Goal: Check status: Check status

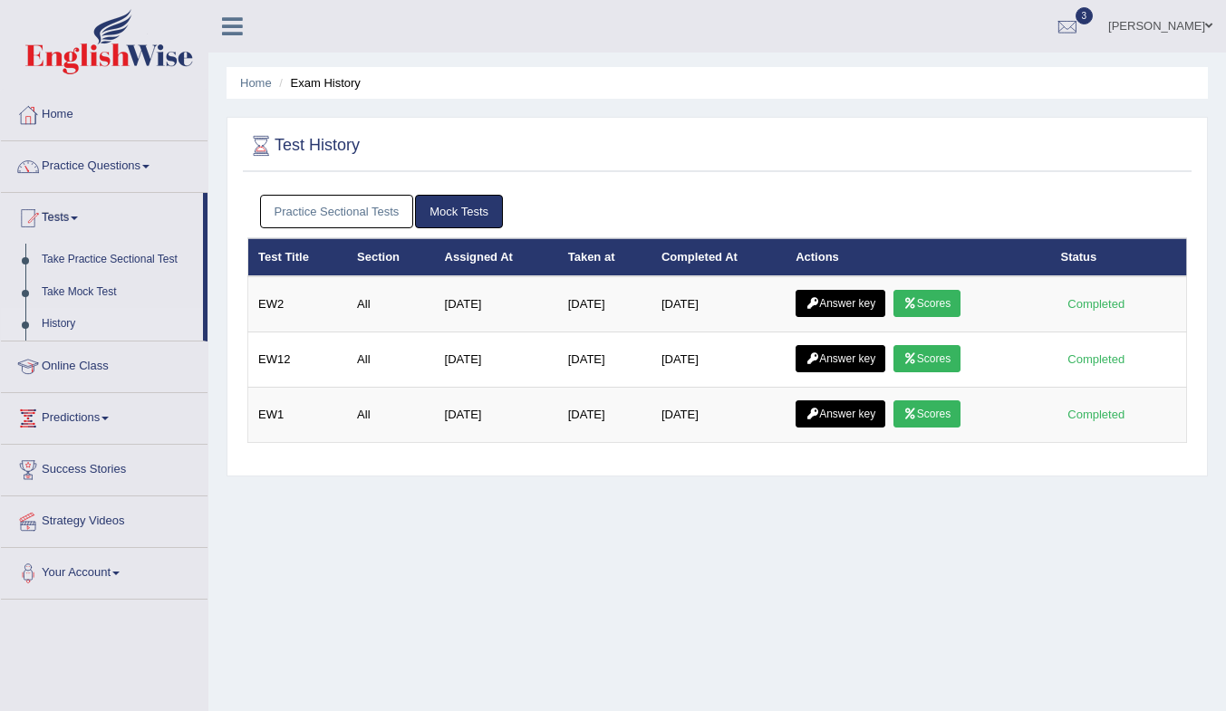
click at [845, 308] on link "Answer key" at bounding box center [840, 303] width 90 height 27
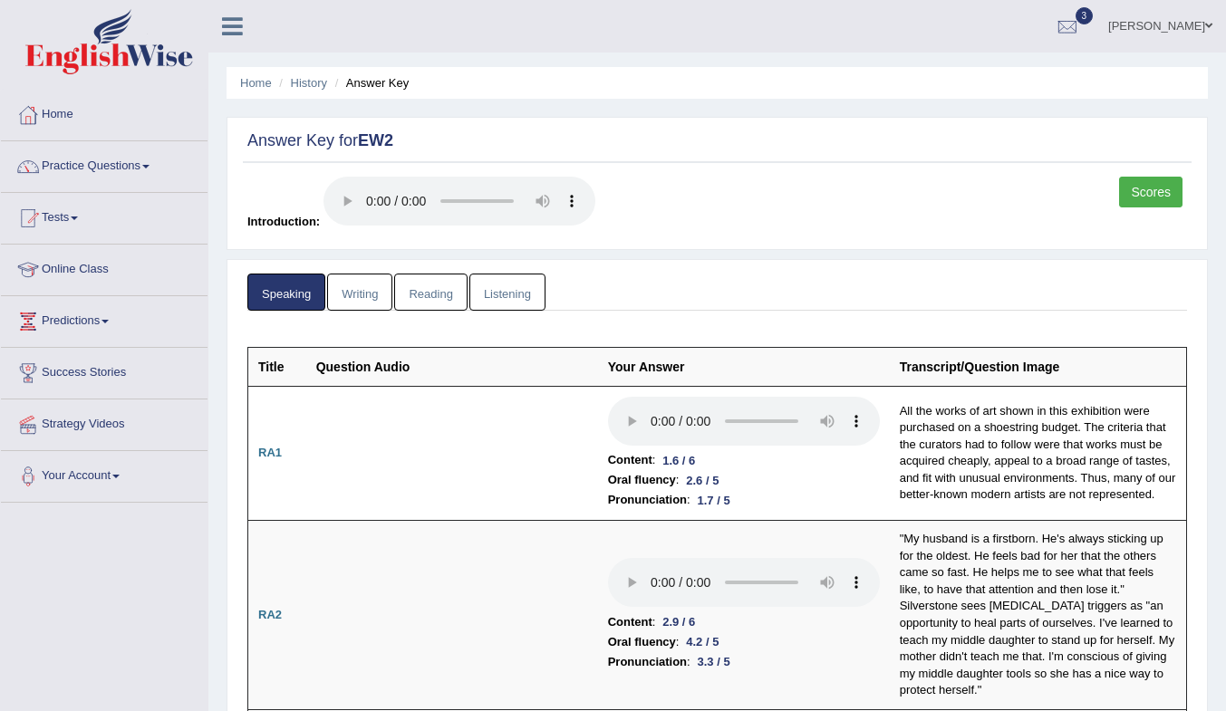
click at [1144, 196] on link "Scores" at bounding box center [1150, 192] width 63 height 31
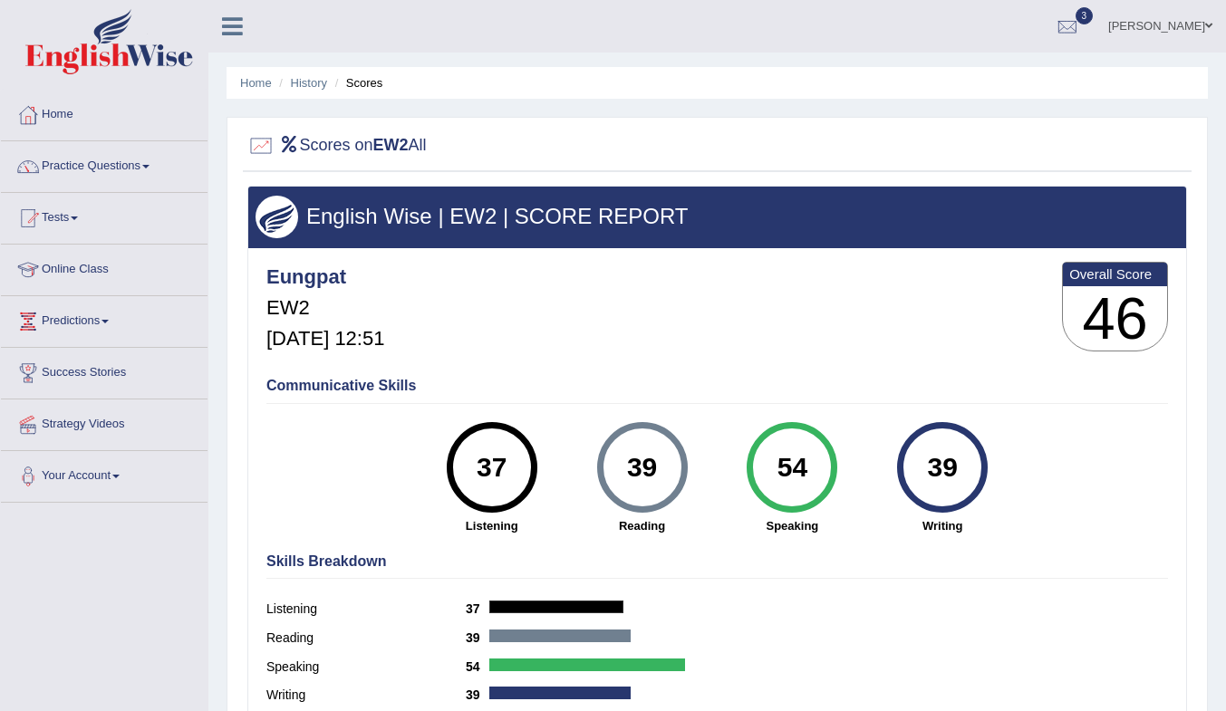
click at [292, 82] on link "History" at bounding box center [309, 83] width 36 height 14
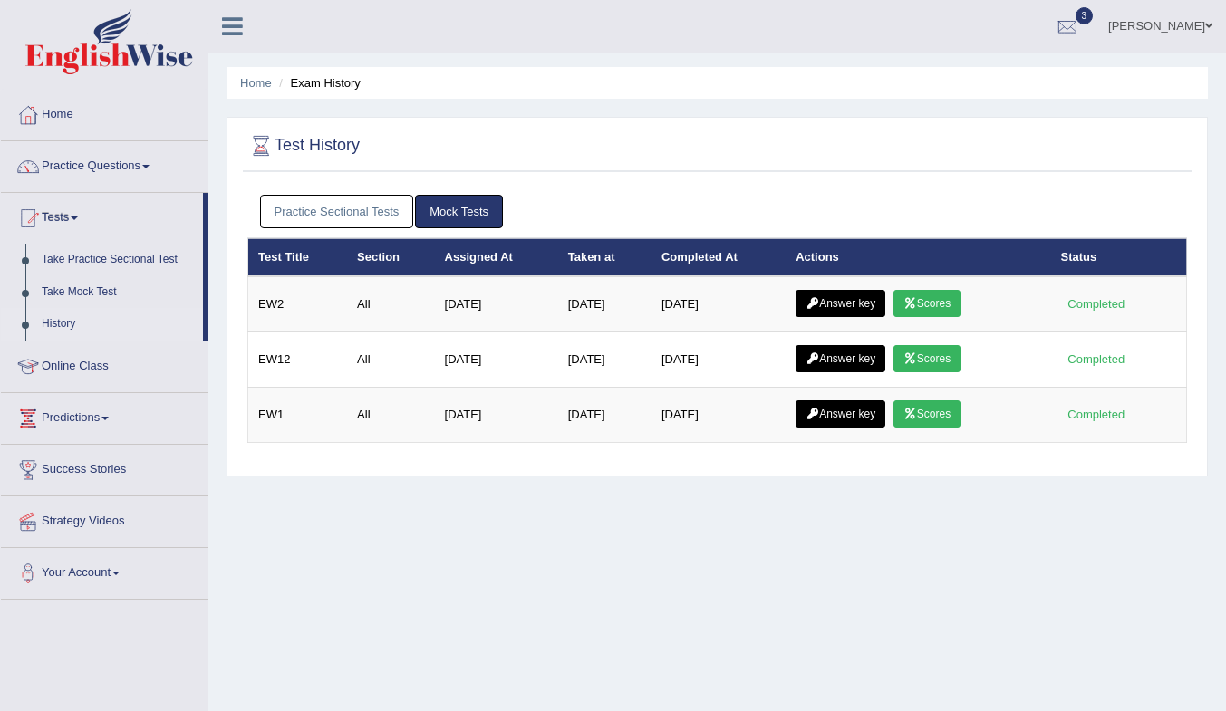
click at [835, 304] on link "Answer key" at bounding box center [840, 303] width 90 height 27
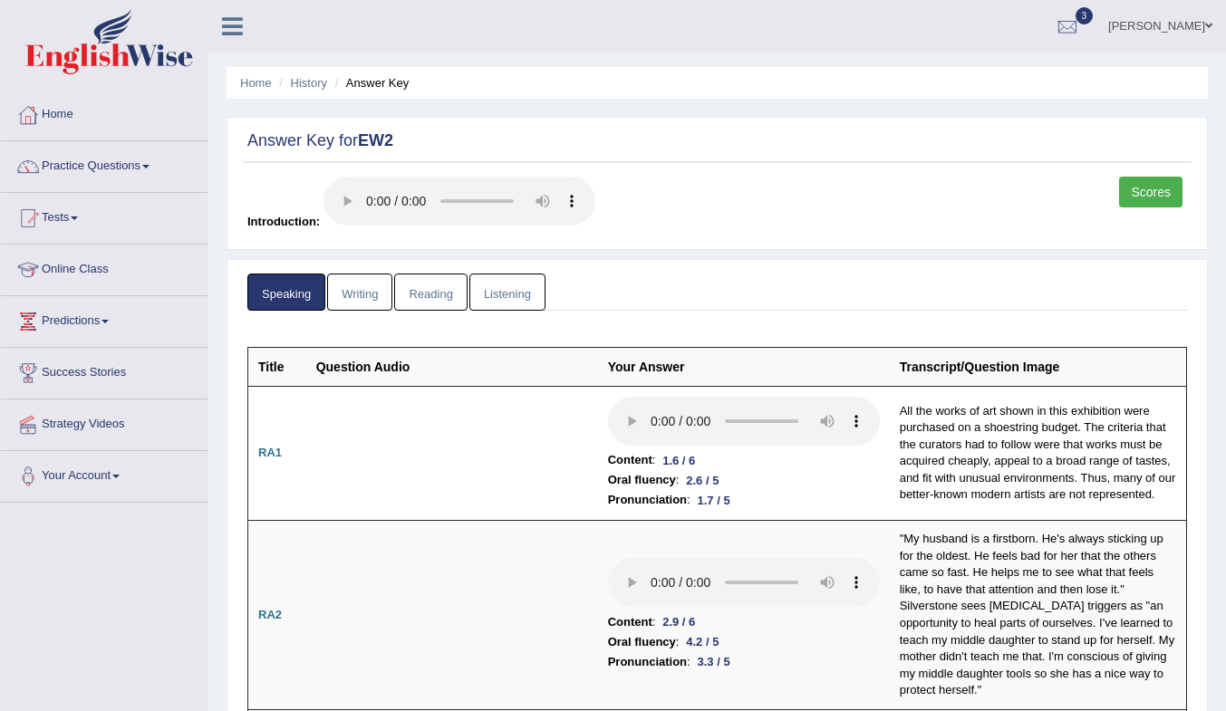
click at [370, 291] on link "Writing" at bounding box center [359, 292] width 65 height 37
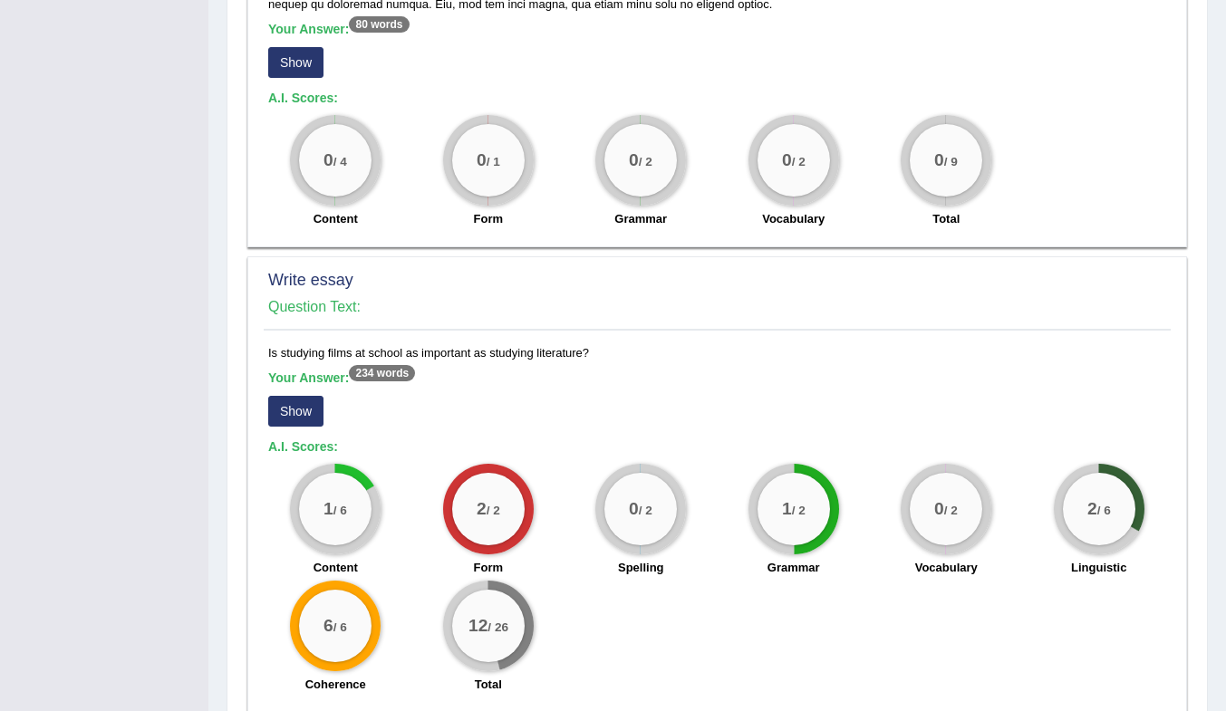
scroll to position [1177, 0]
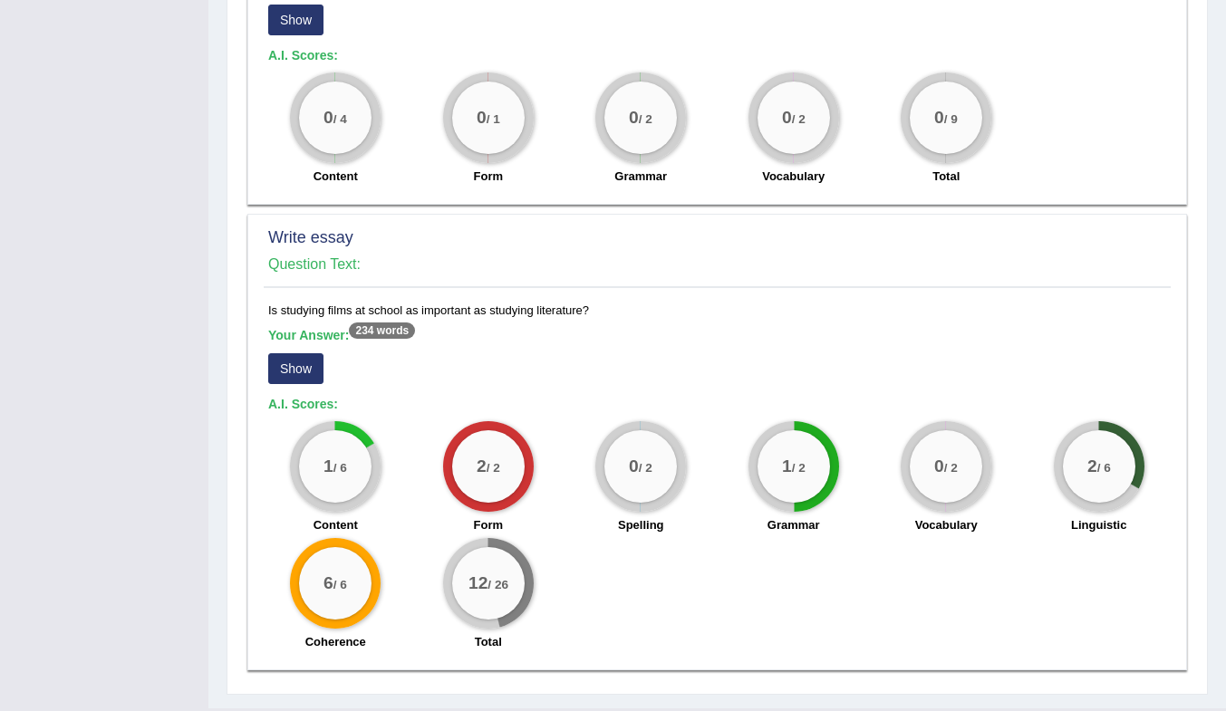
click at [299, 366] on button "Show" at bounding box center [295, 368] width 55 height 31
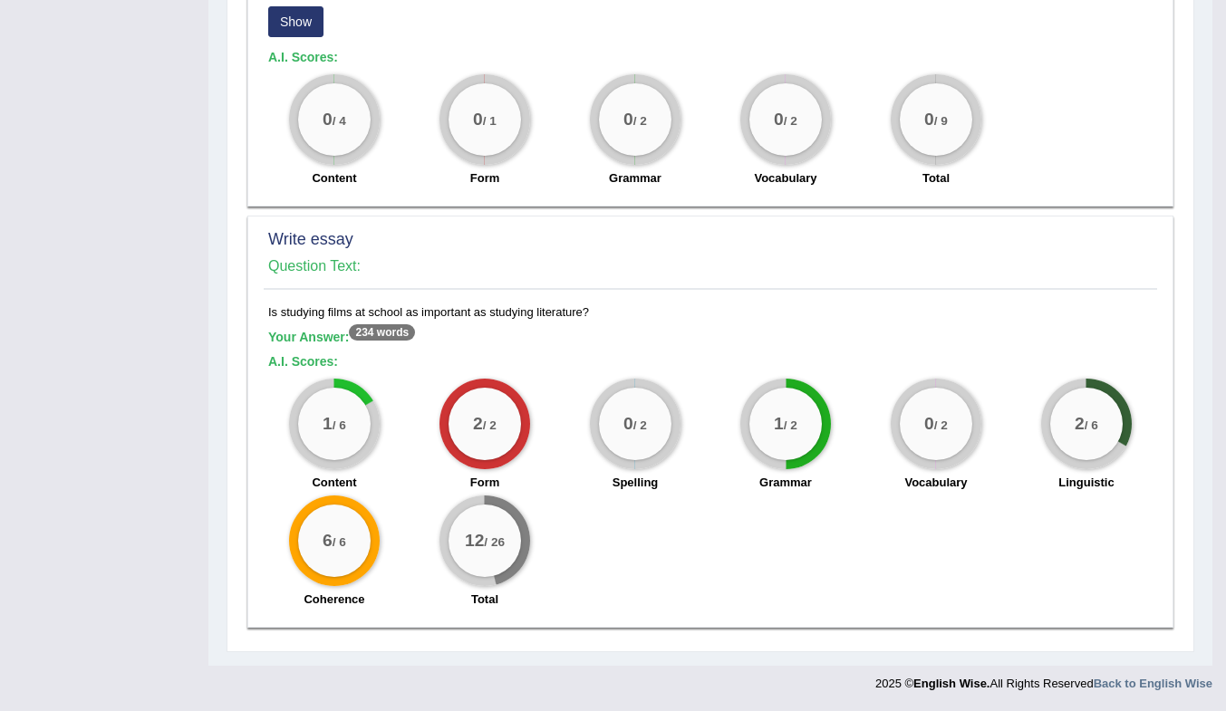
scroll to position [1175, 0]
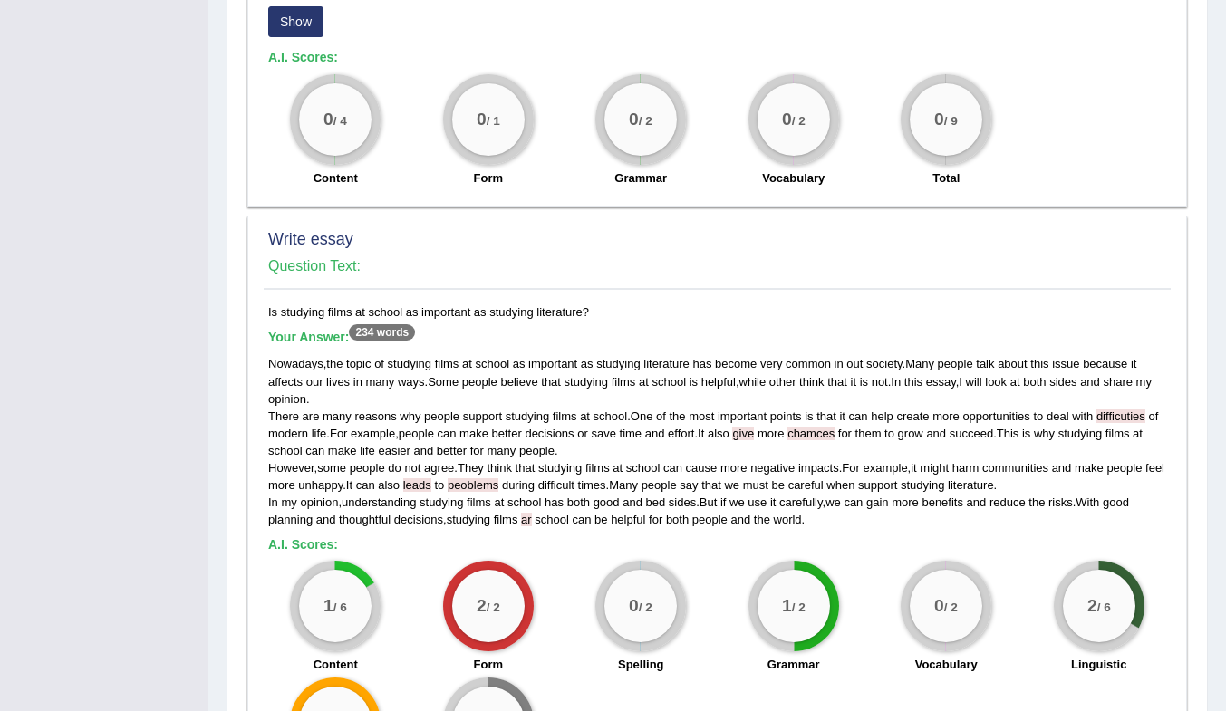
click at [431, 484] on span "leads" at bounding box center [417, 485] width 28 height 14
click at [431, 481] on span "leads" at bounding box center [417, 485] width 28 height 14
click at [431, 483] on span "leads" at bounding box center [417, 485] width 28 height 14
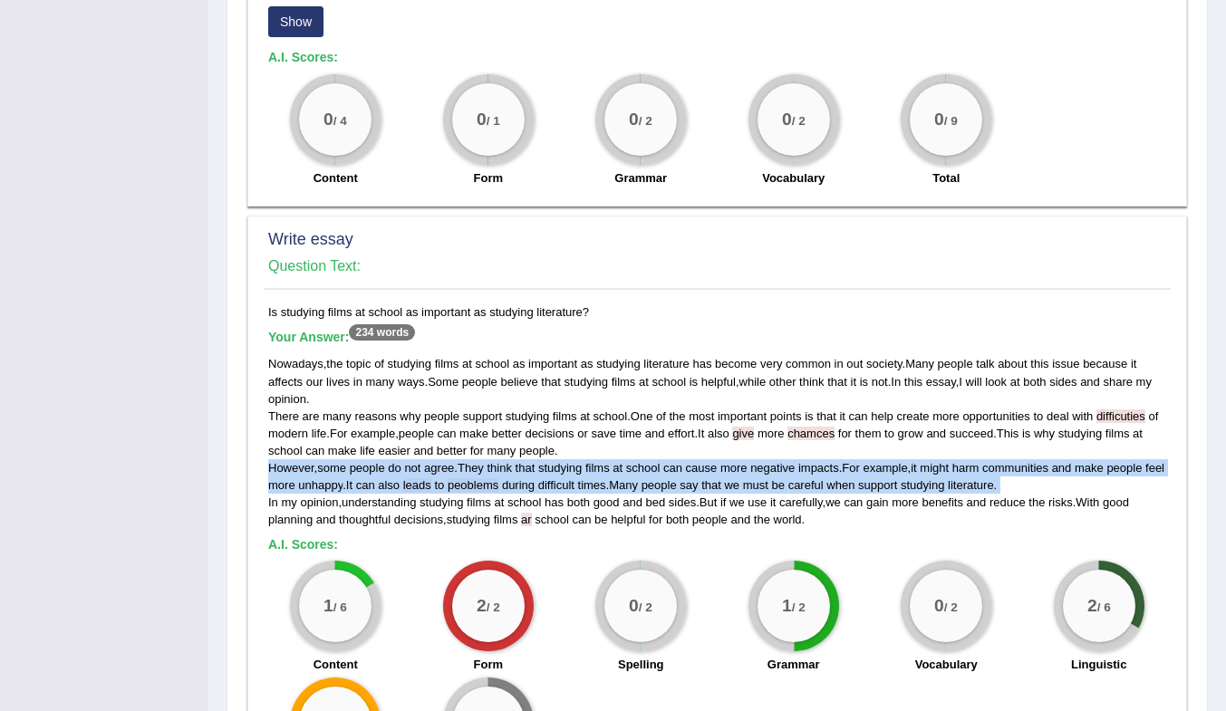
click at [431, 483] on span "leads" at bounding box center [417, 485] width 28 height 14
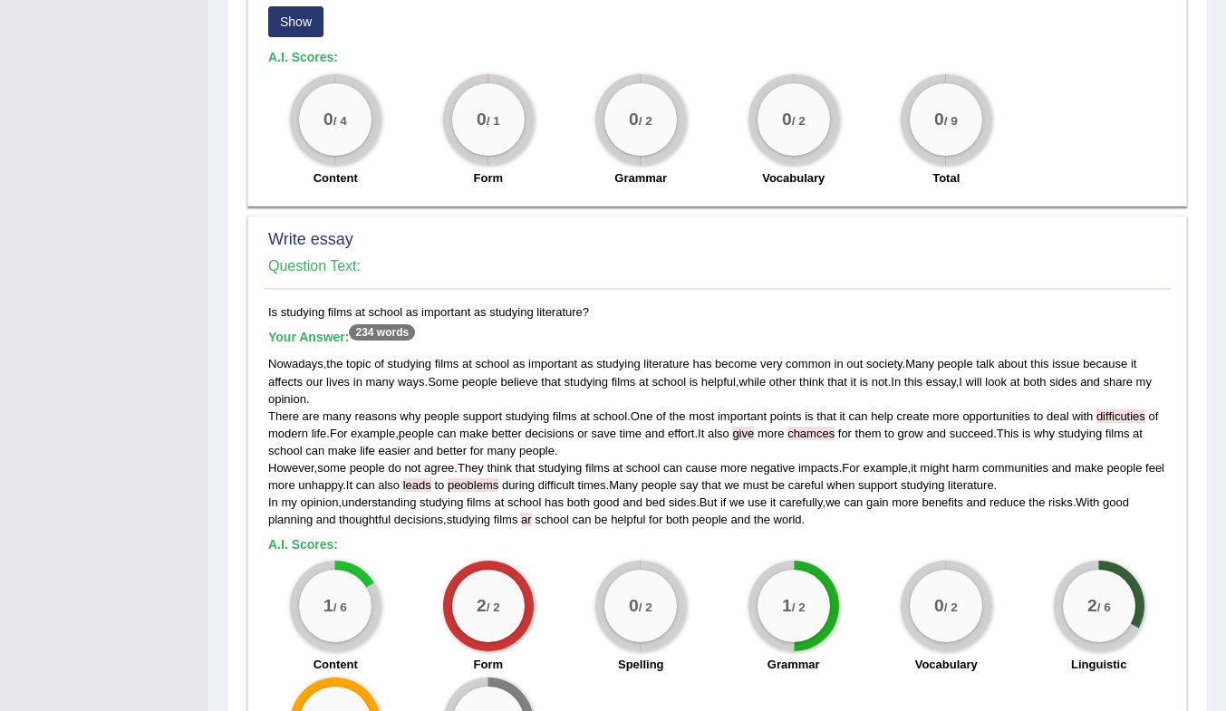
click at [754, 433] on span "give" at bounding box center [743, 434] width 22 height 14
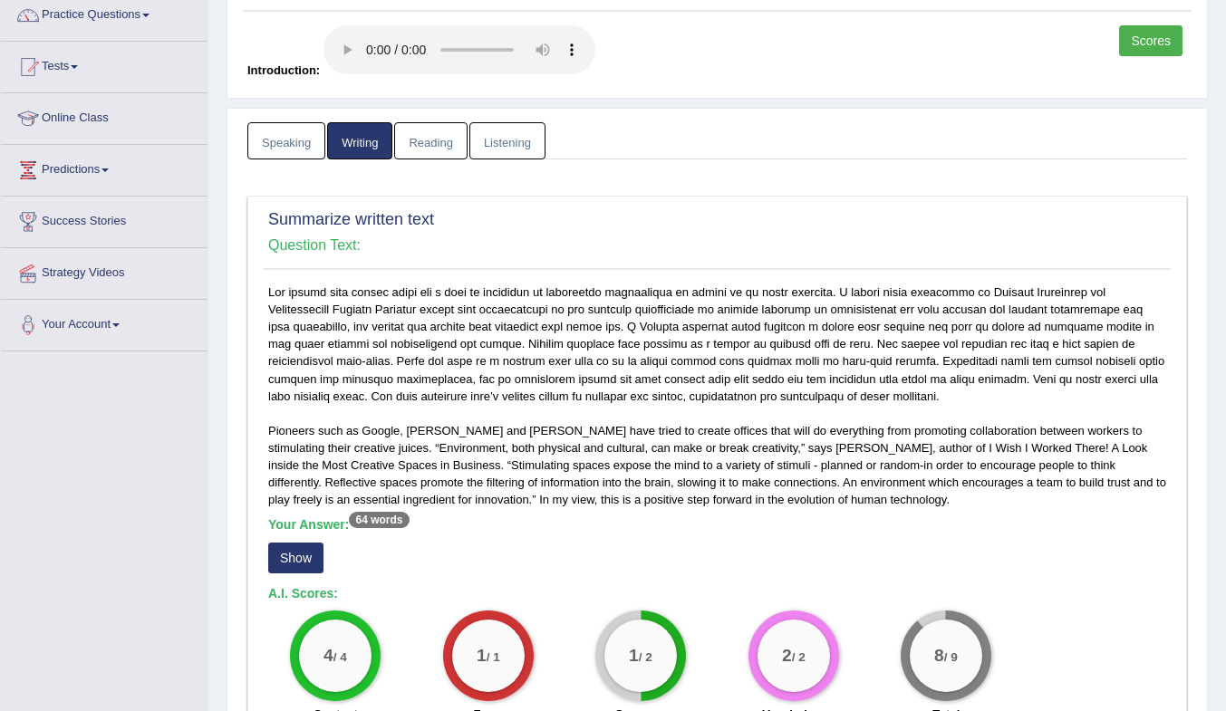
scroll to position [0, 0]
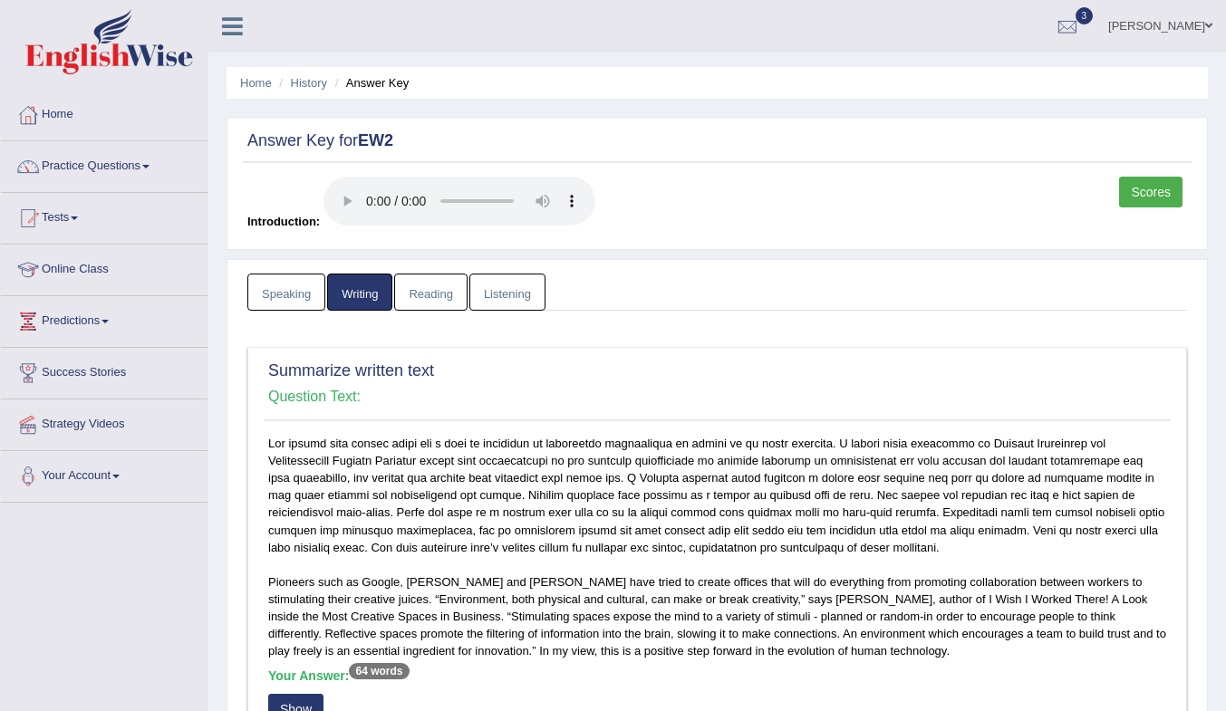
click at [1158, 199] on link "Scores" at bounding box center [1150, 192] width 63 height 31
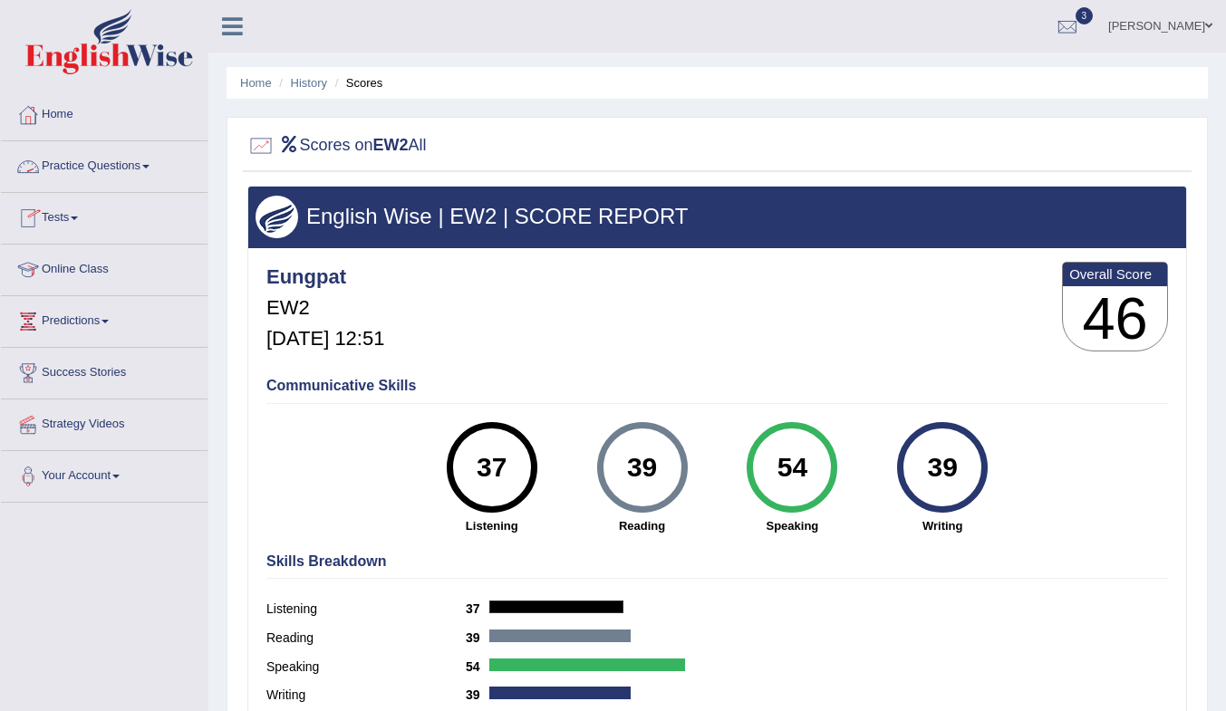
click at [72, 163] on link "Practice Questions" at bounding box center [104, 163] width 207 height 45
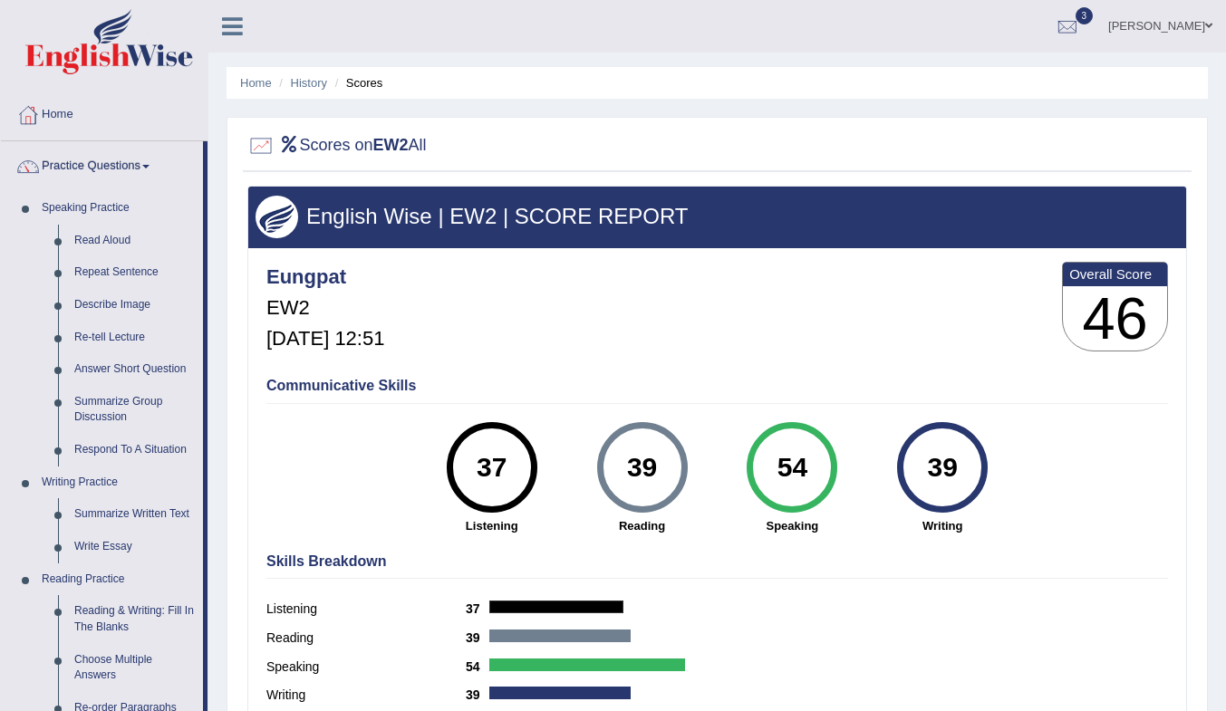
click at [72, 166] on link "Practice Questions" at bounding box center [102, 163] width 202 height 45
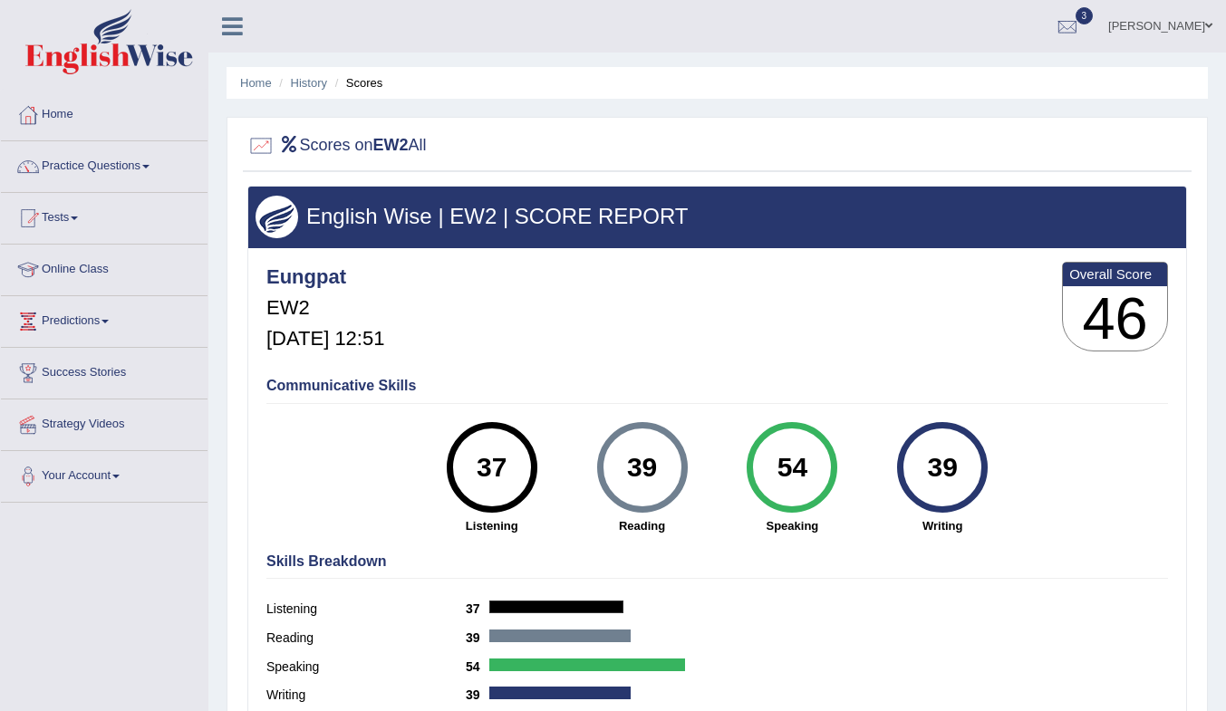
click at [309, 84] on link "History" at bounding box center [309, 83] width 36 height 14
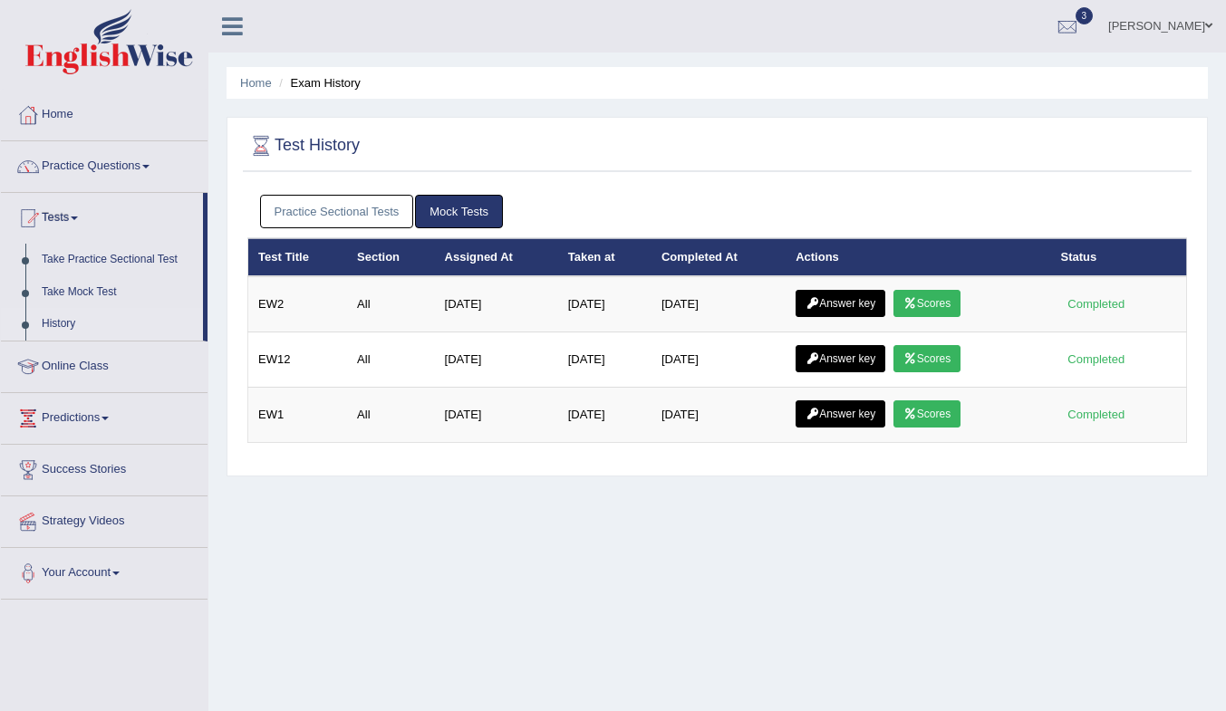
click at [839, 302] on link "Answer key" at bounding box center [840, 303] width 90 height 27
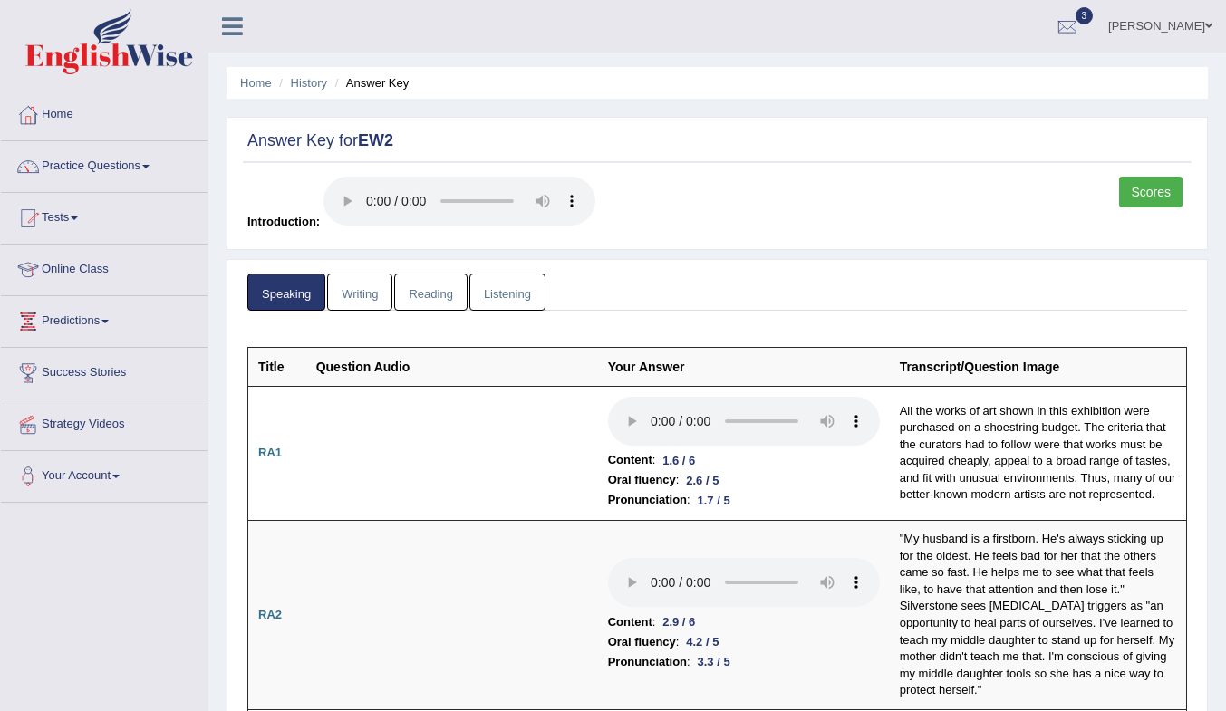
click at [355, 303] on link "Writing" at bounding box center [359, 292] width 65 height 37
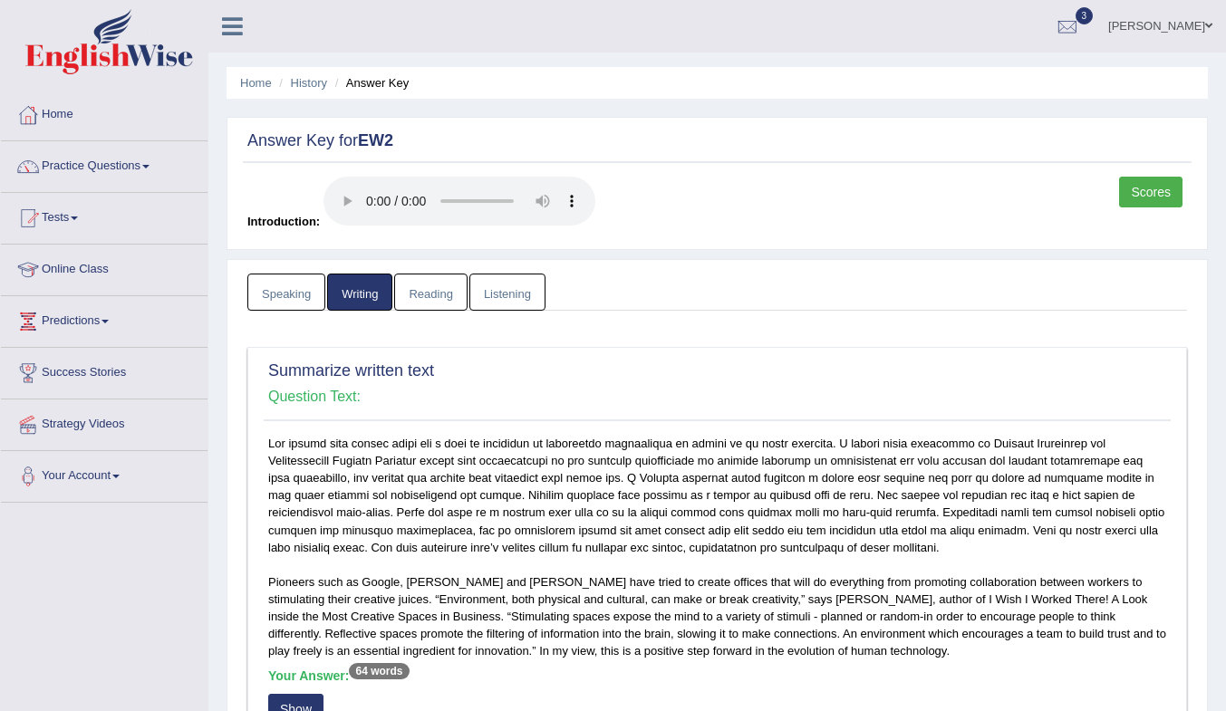
click at [408, 291] on link "Reading" at bounding box center [430, 292] width 72 height 37
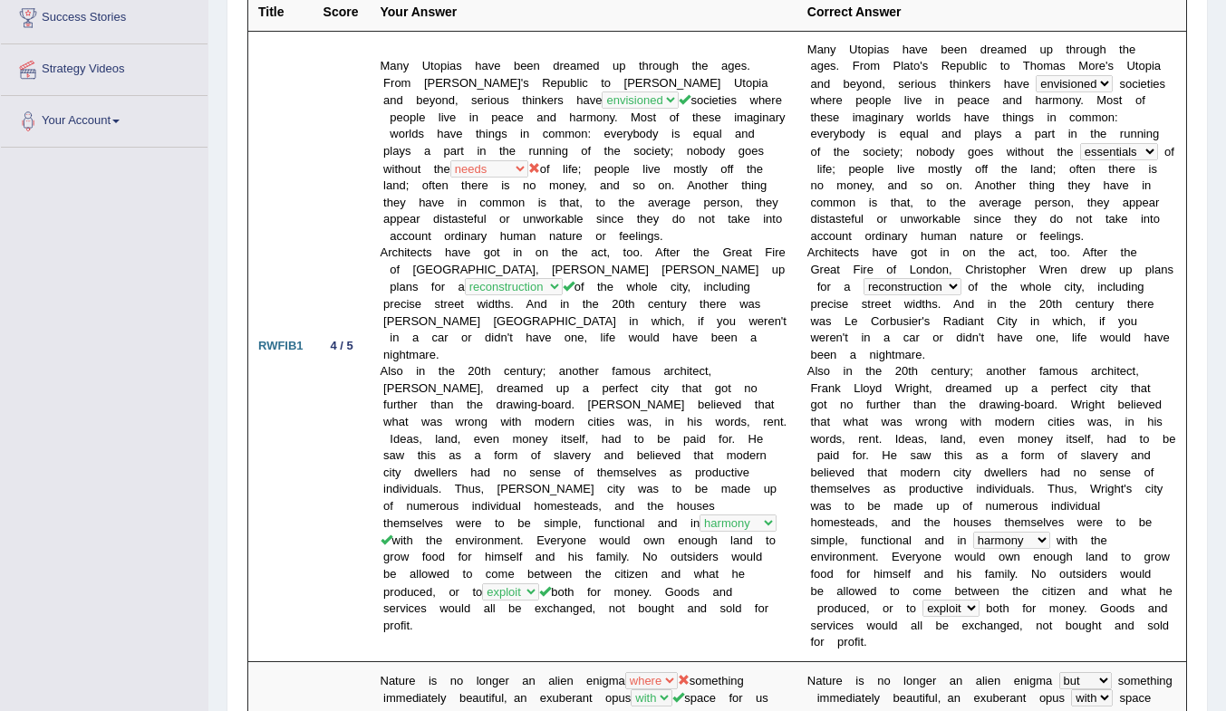
scroll to position [181, 0]
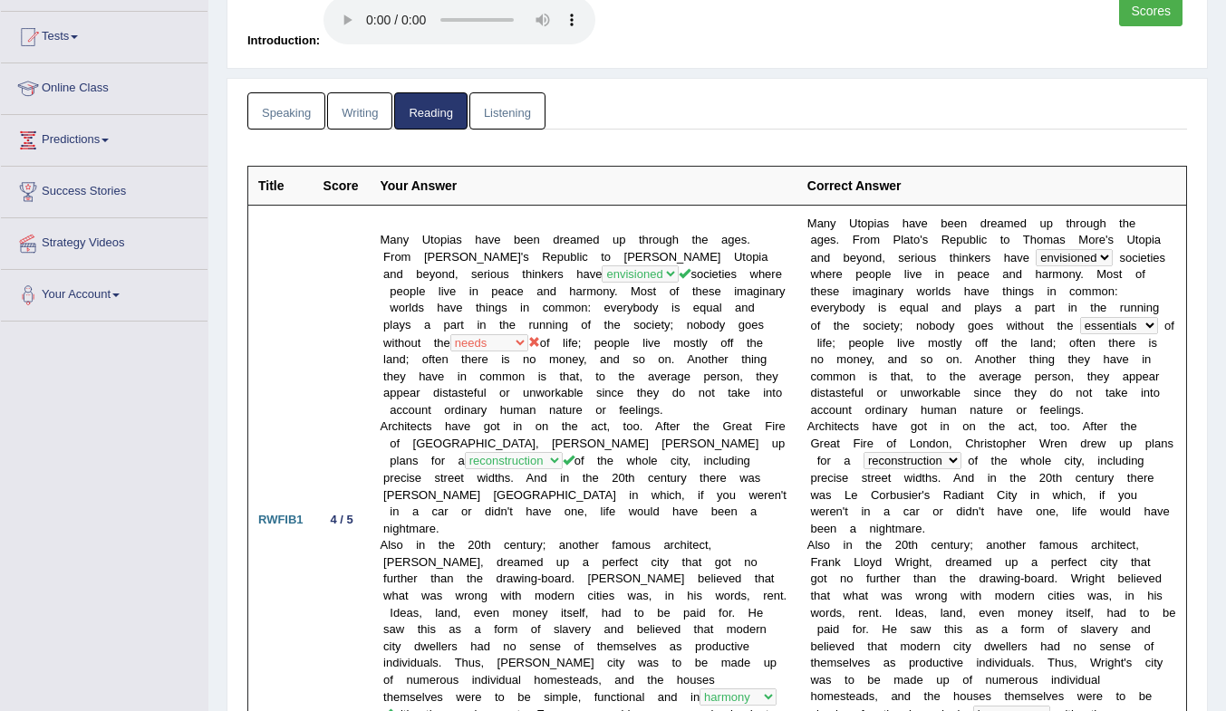
click at [499, 111] on link "Listening" at bounding box center [507, 110] width 76 height 37
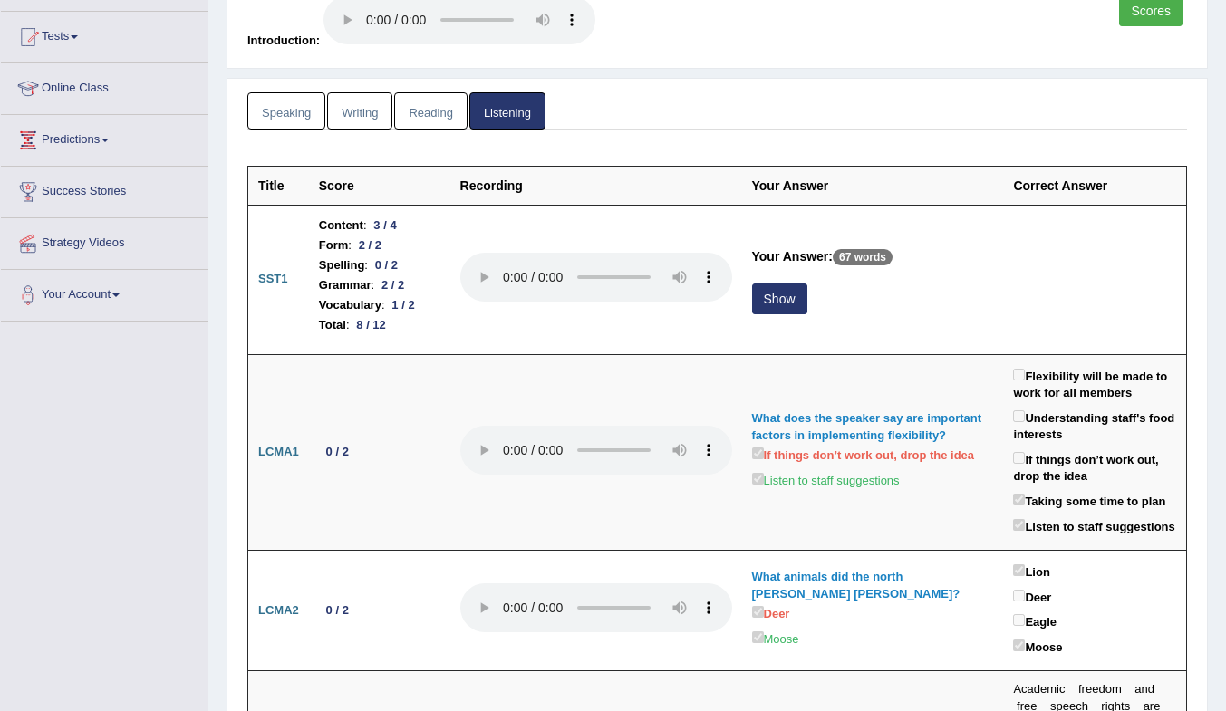
click at [804, 298] on button "Show" at bounding box center [779, 299] width 55 height 31
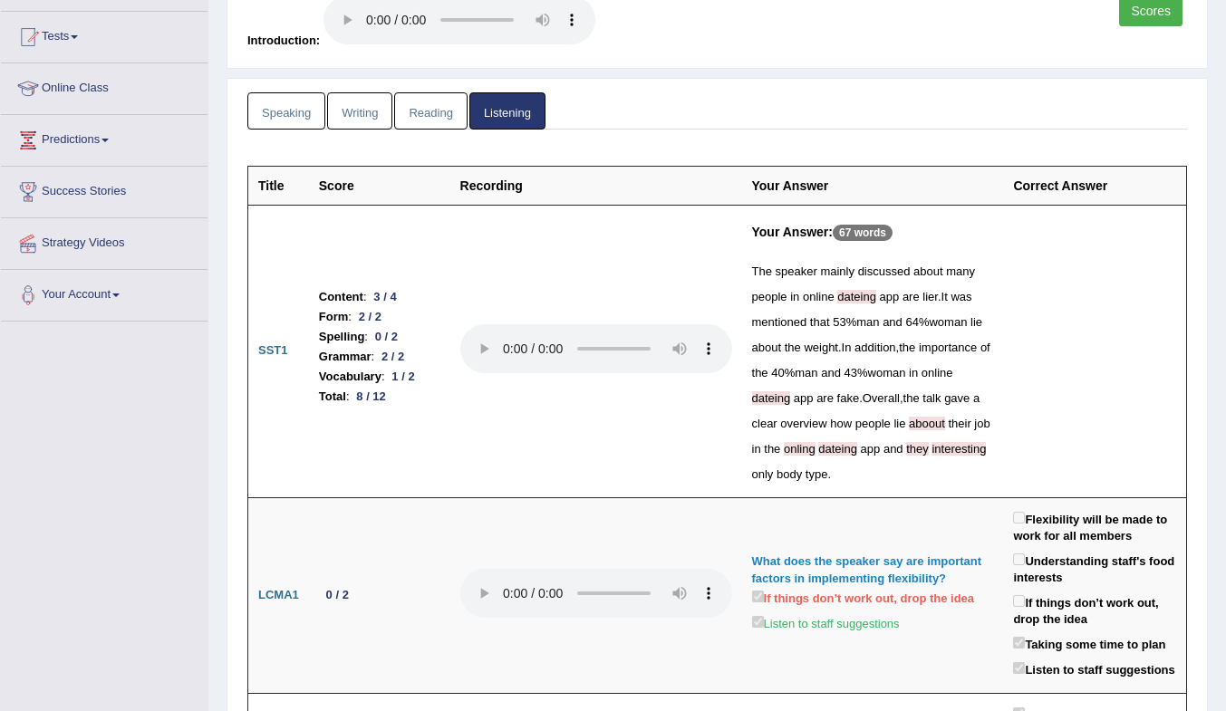
click at [876, 297] on span "dateing" at bounding box center [856, 297] width 39 height 14
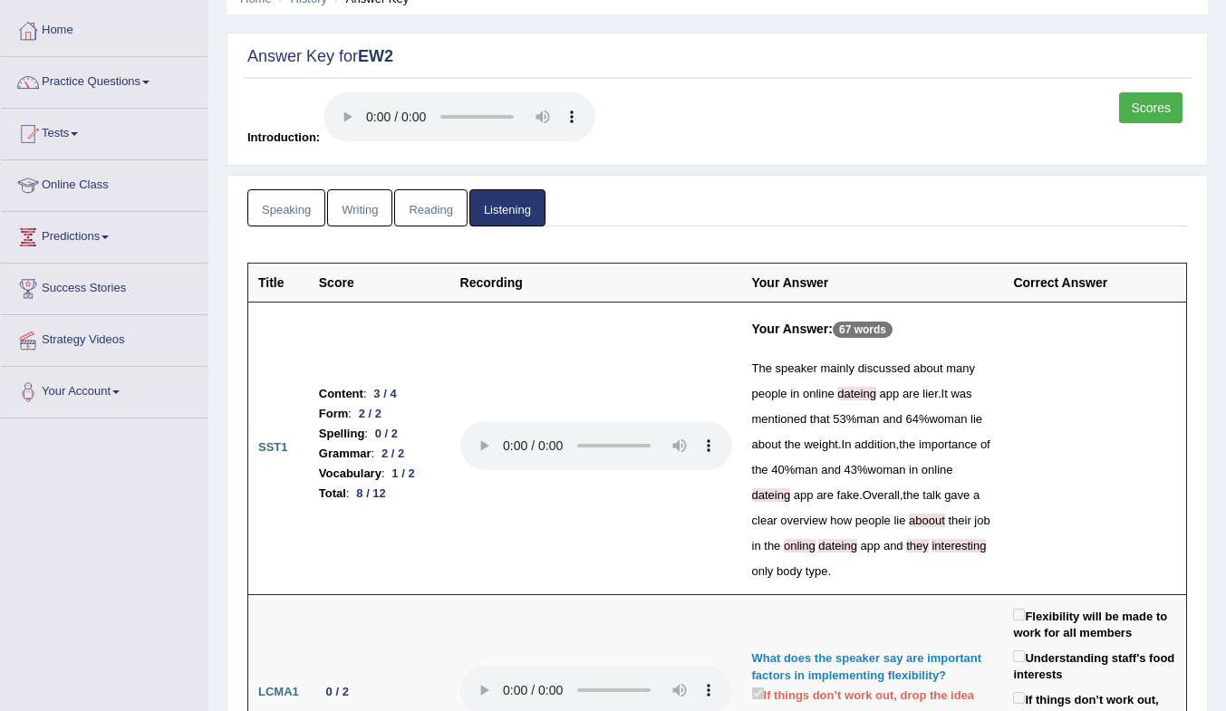
scroll to position [0, 0]
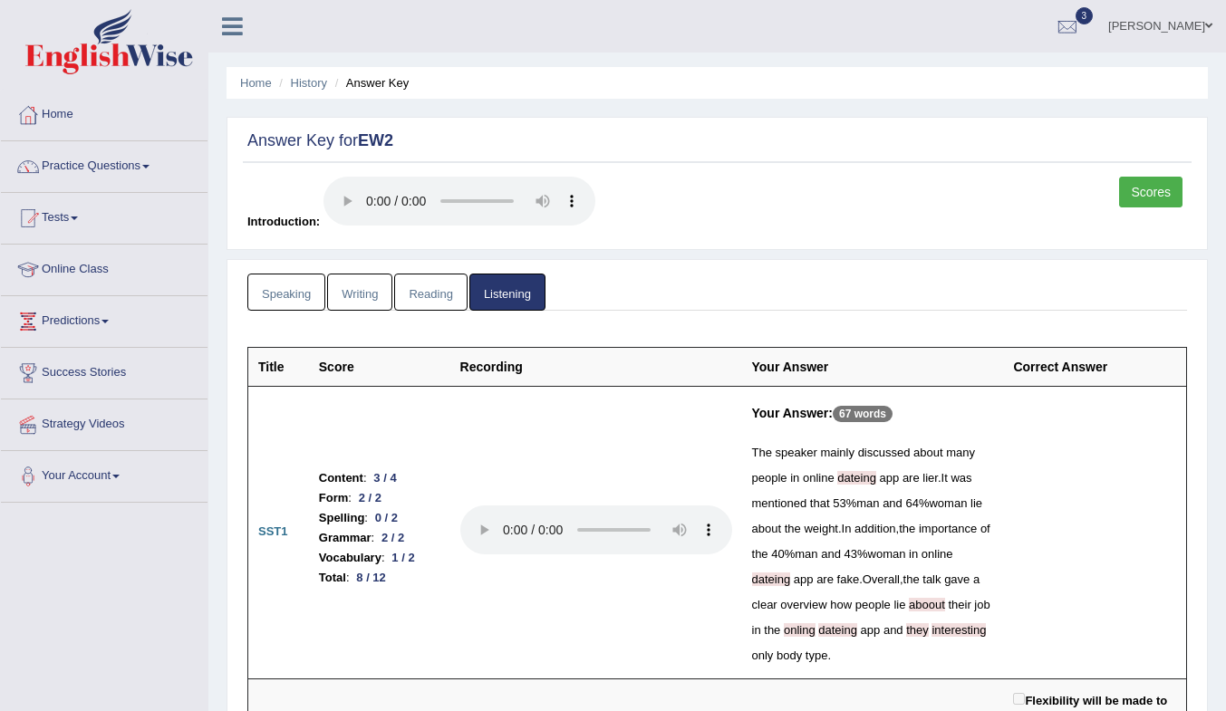
click at [1165, 196] on link "Scores" at bounding box center [1150, 192] width 63 height 31
